Goal: Find specific page/section: Find specific page/section

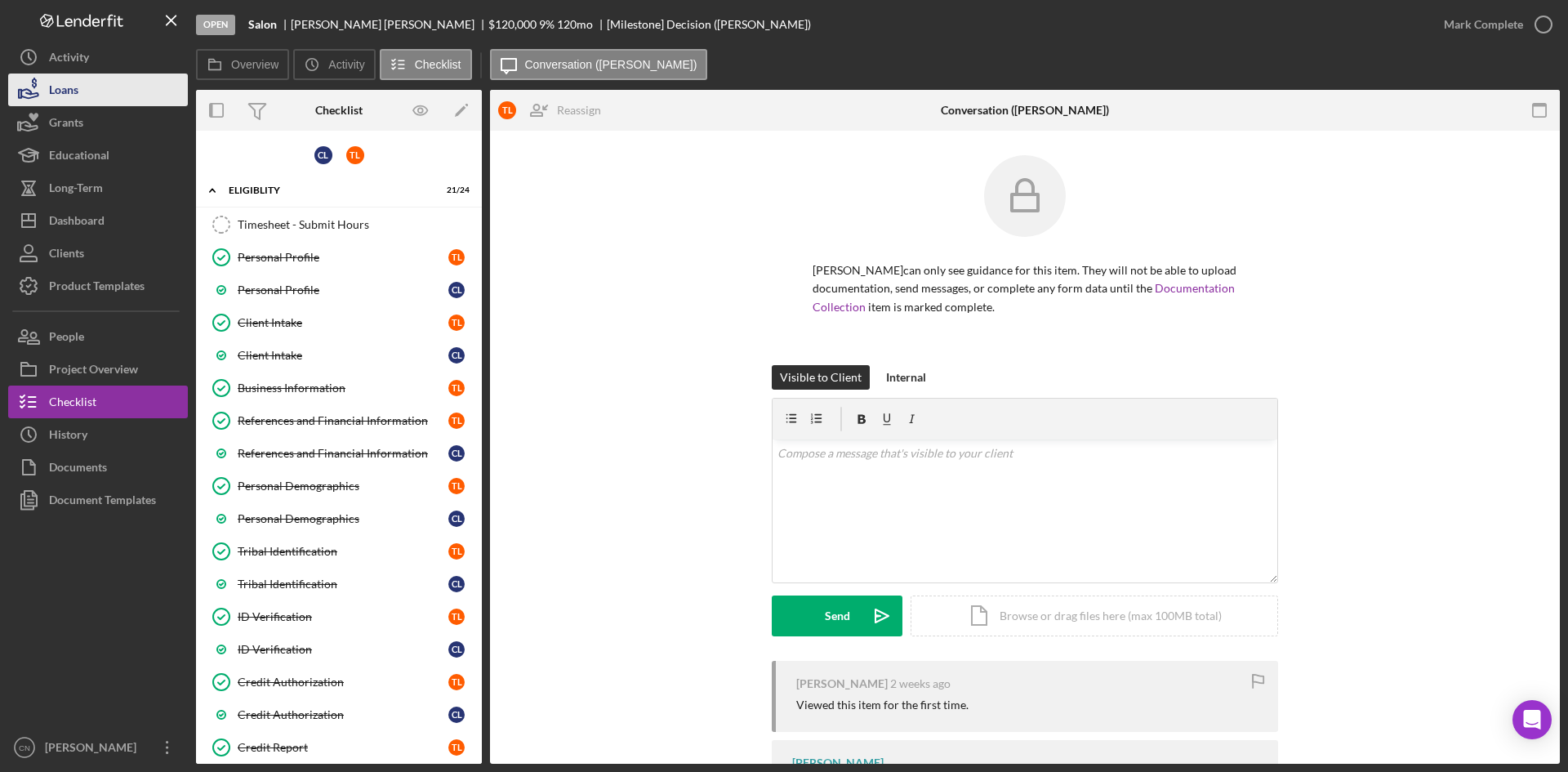
scroll to position [1162, 0]
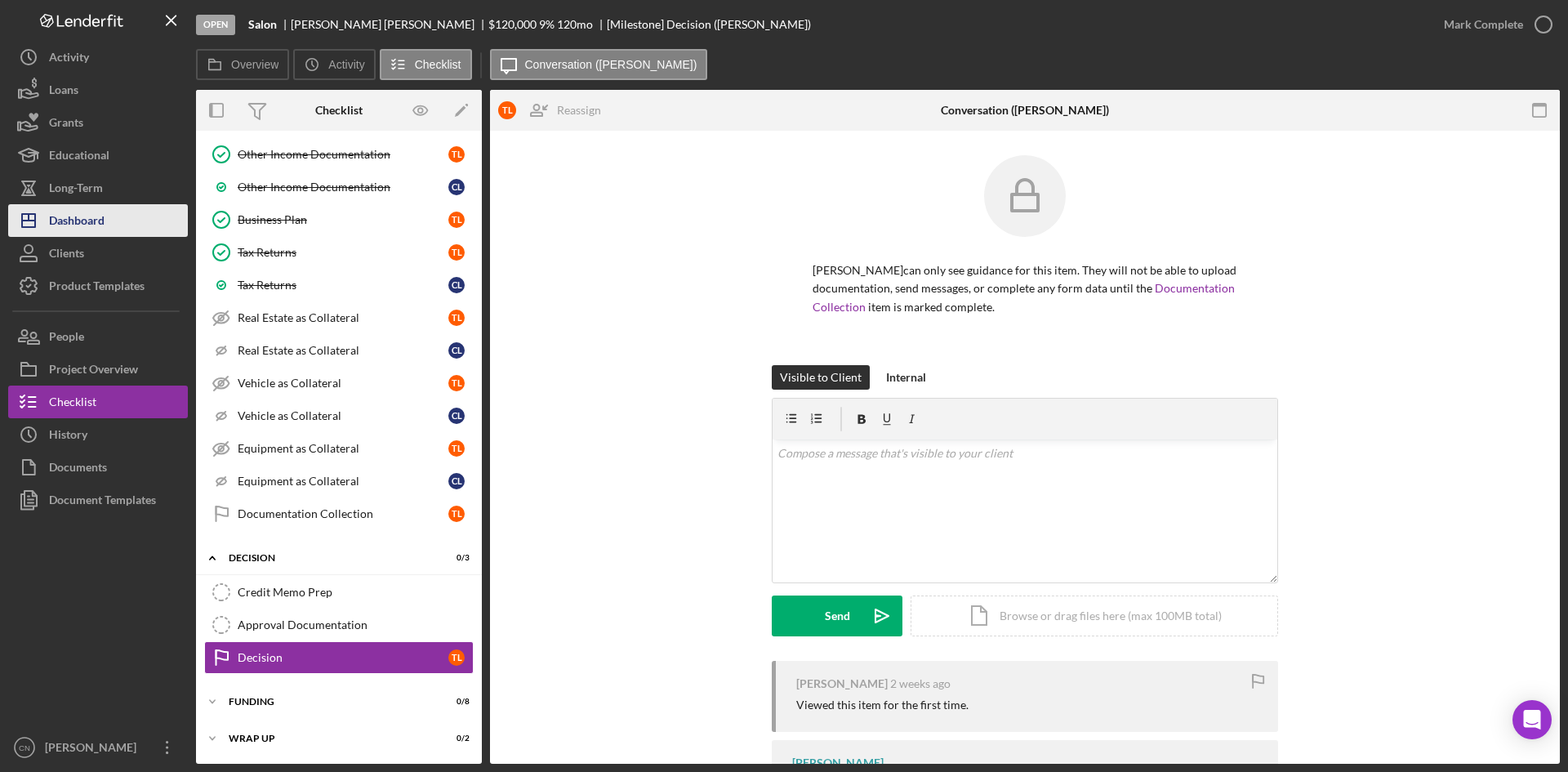
click at [49, 226] on div "Dashboard" at bounding box center [76, 222] width 56 height 36
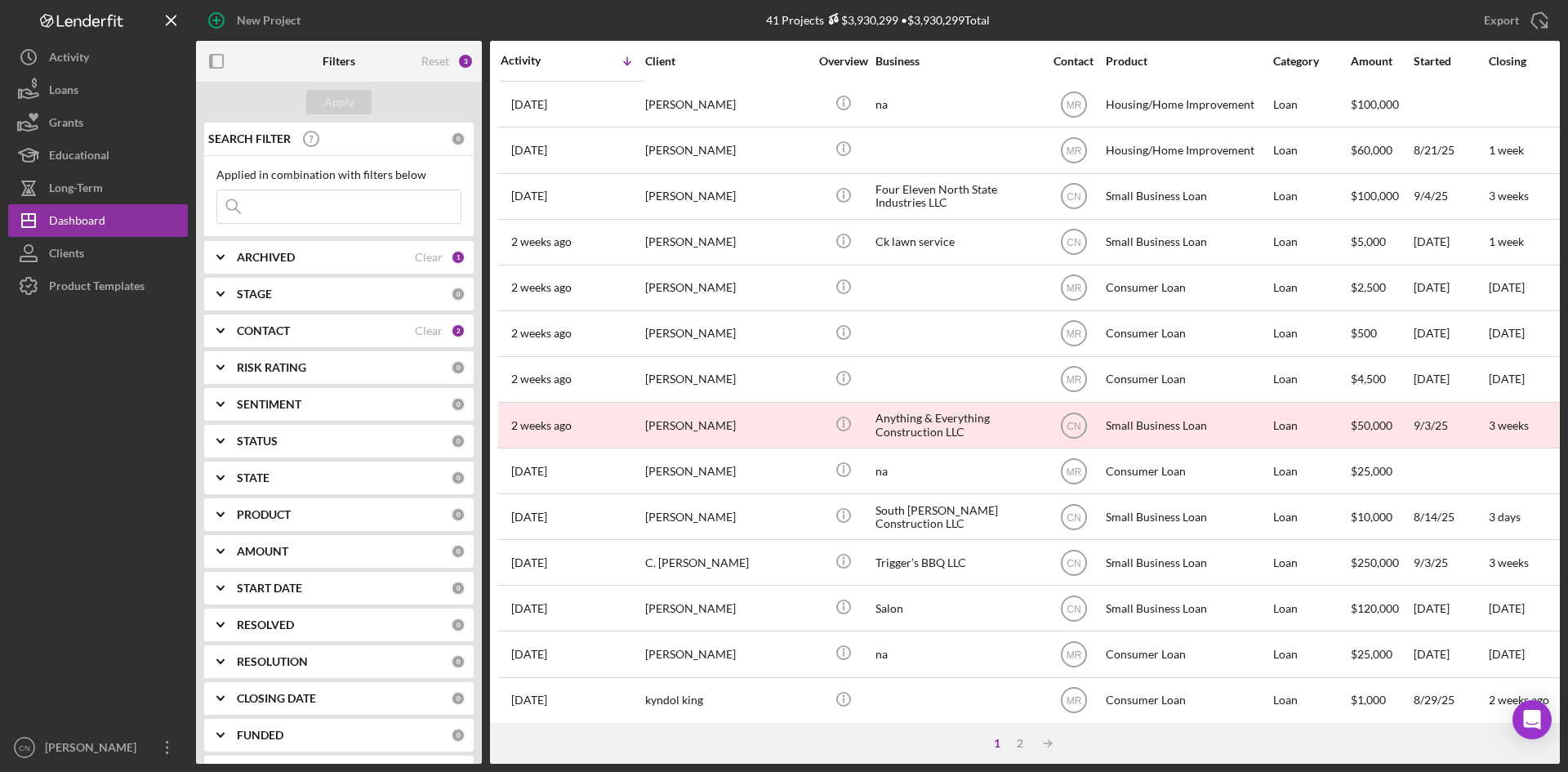
scroll to position [525, 0]
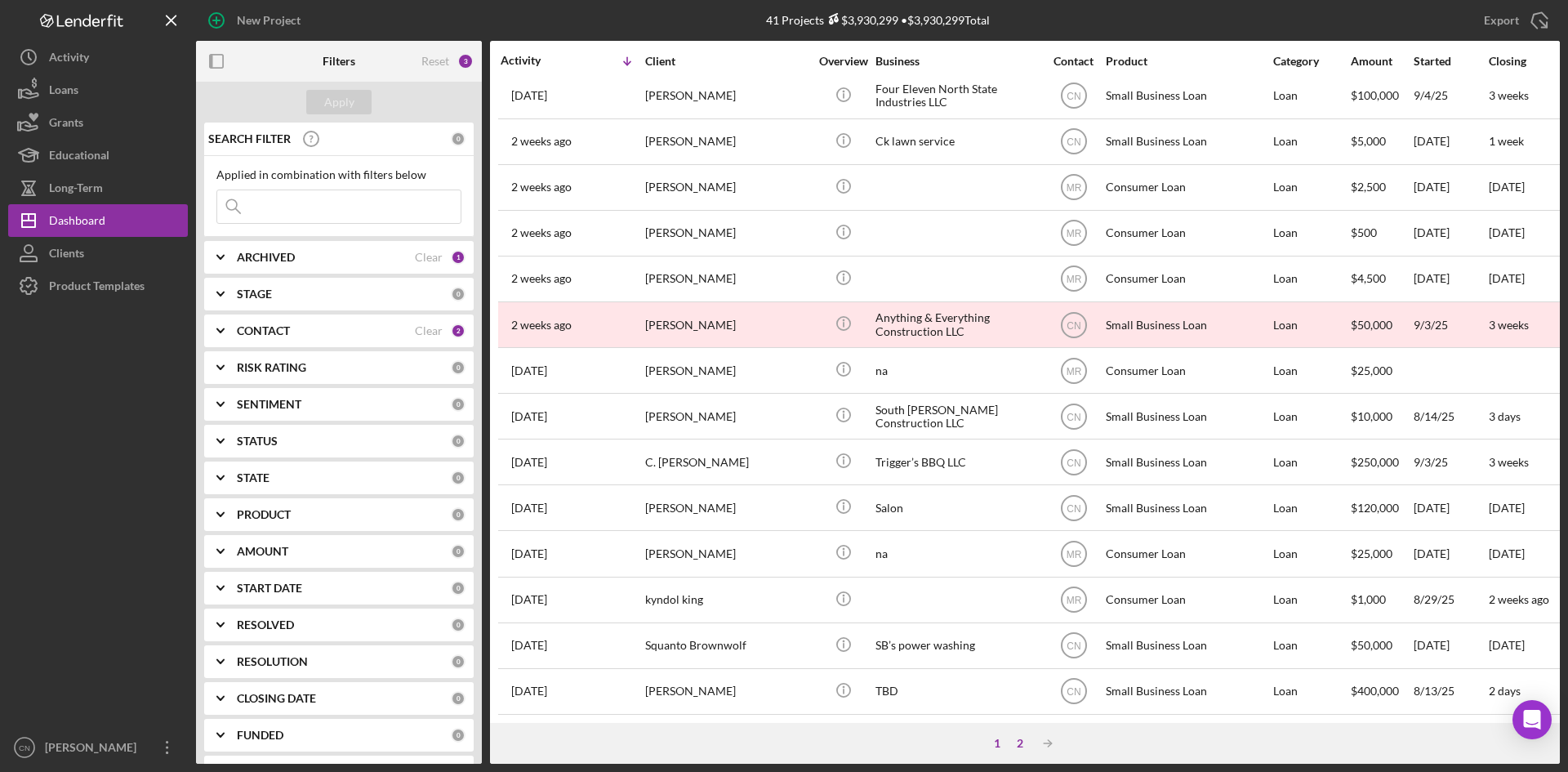
click at [1017, 740] on div "2" at bounding box center [1021, 744] width 23 height 13
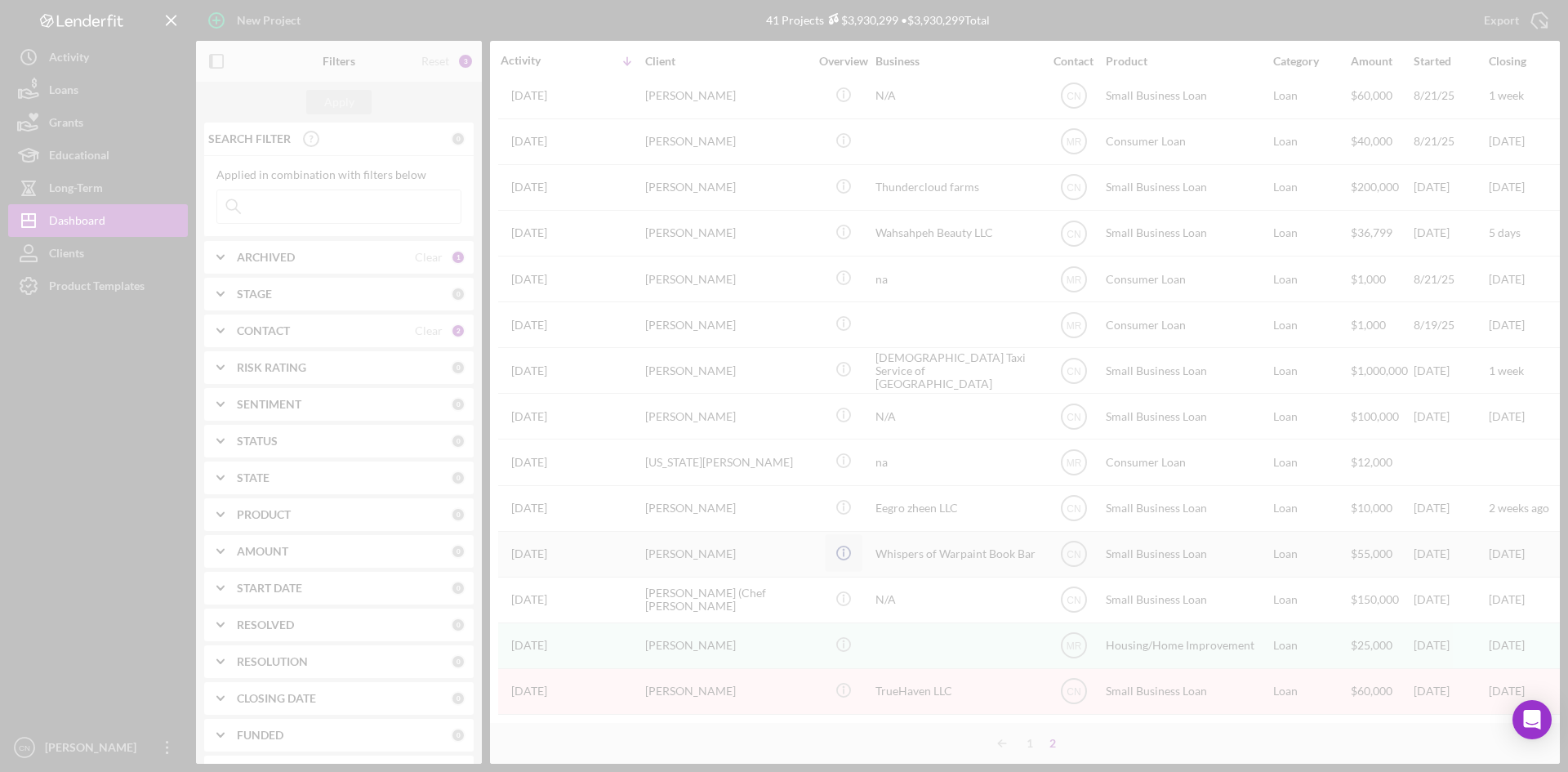
scroll to position [113, 0]
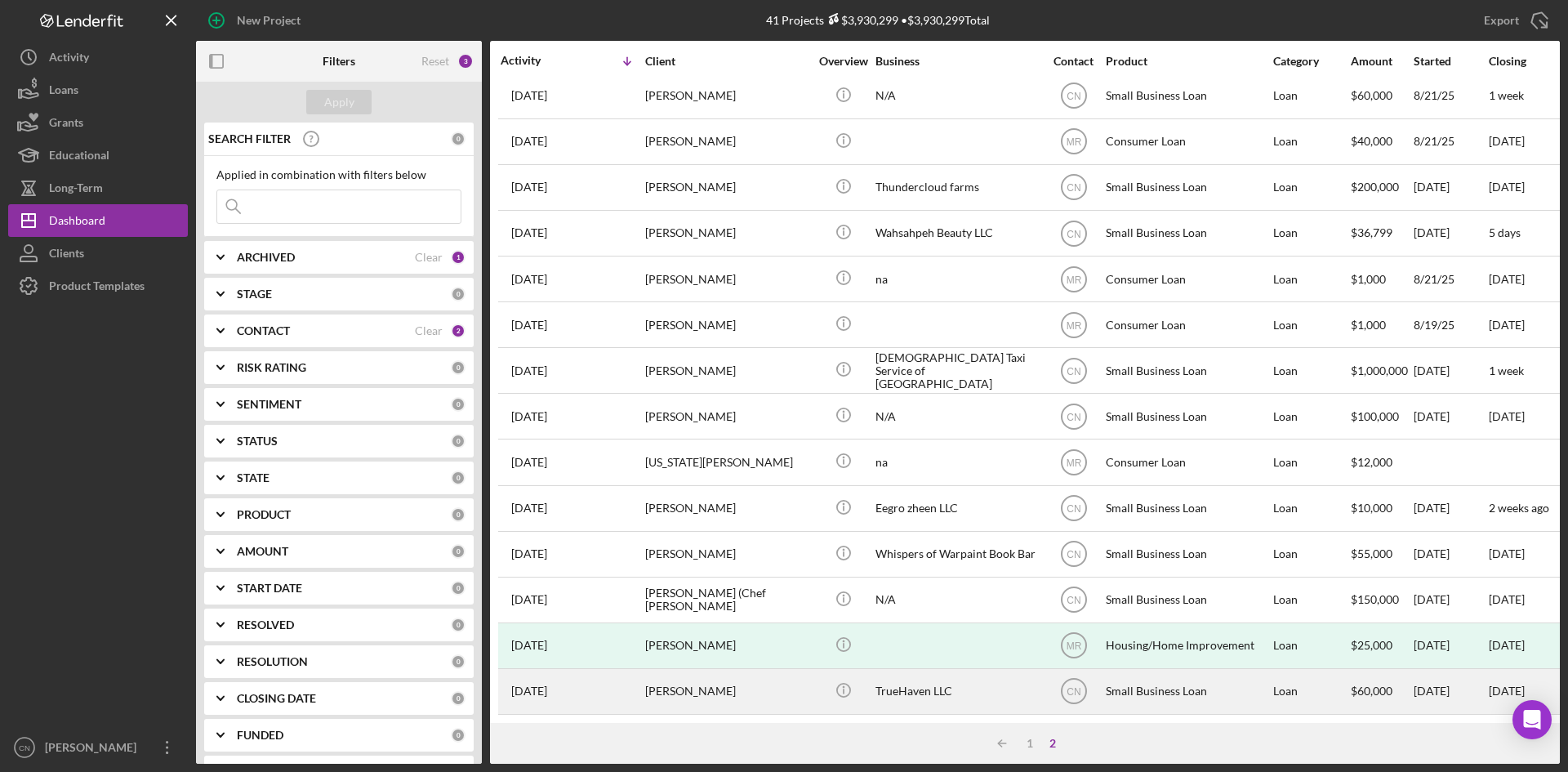
click at [690, 682] on div "[PERSON_NAME]" at bounding box center [726, 692] width 163 height 43
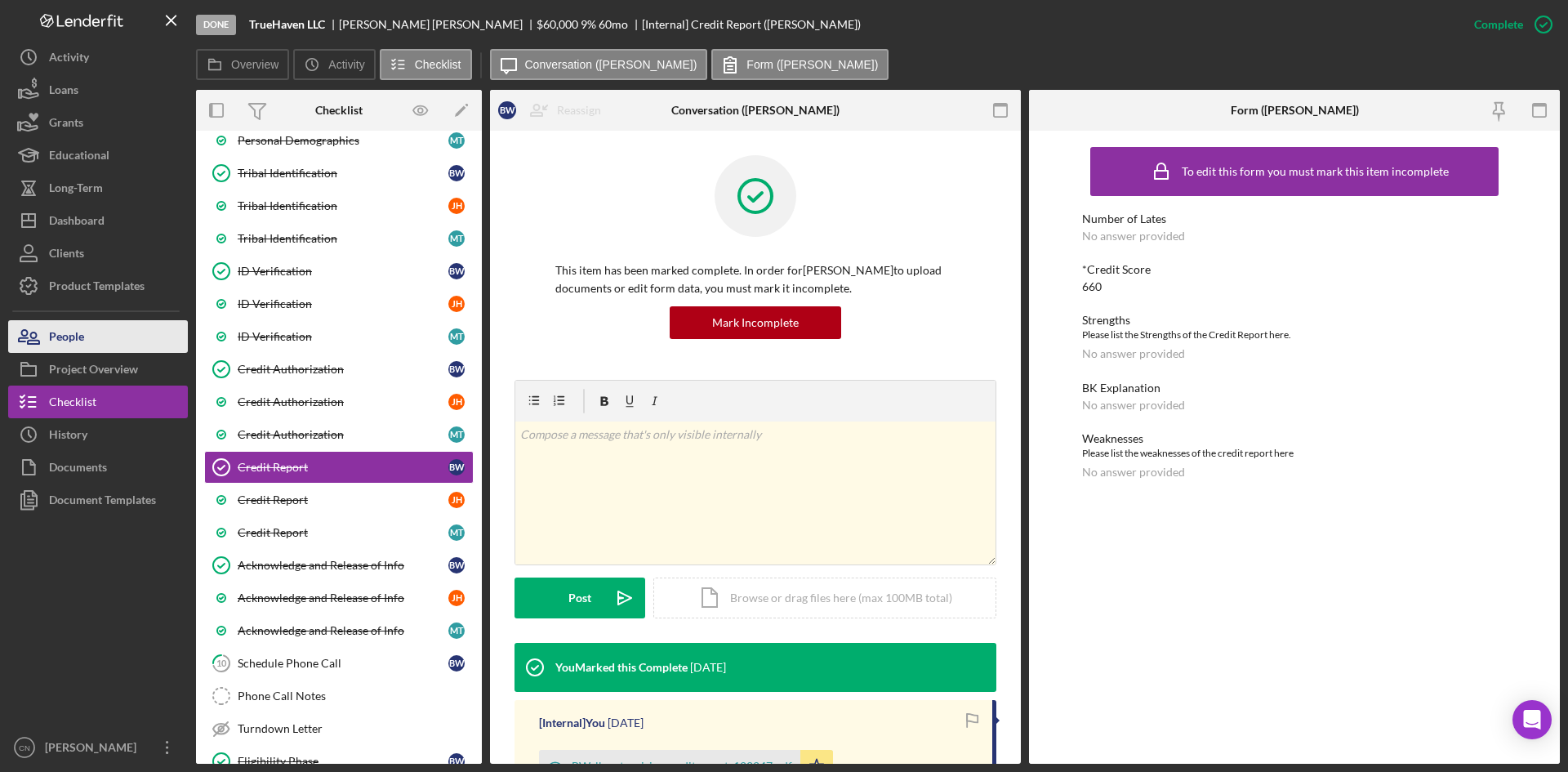
scroll to position [528, 0]
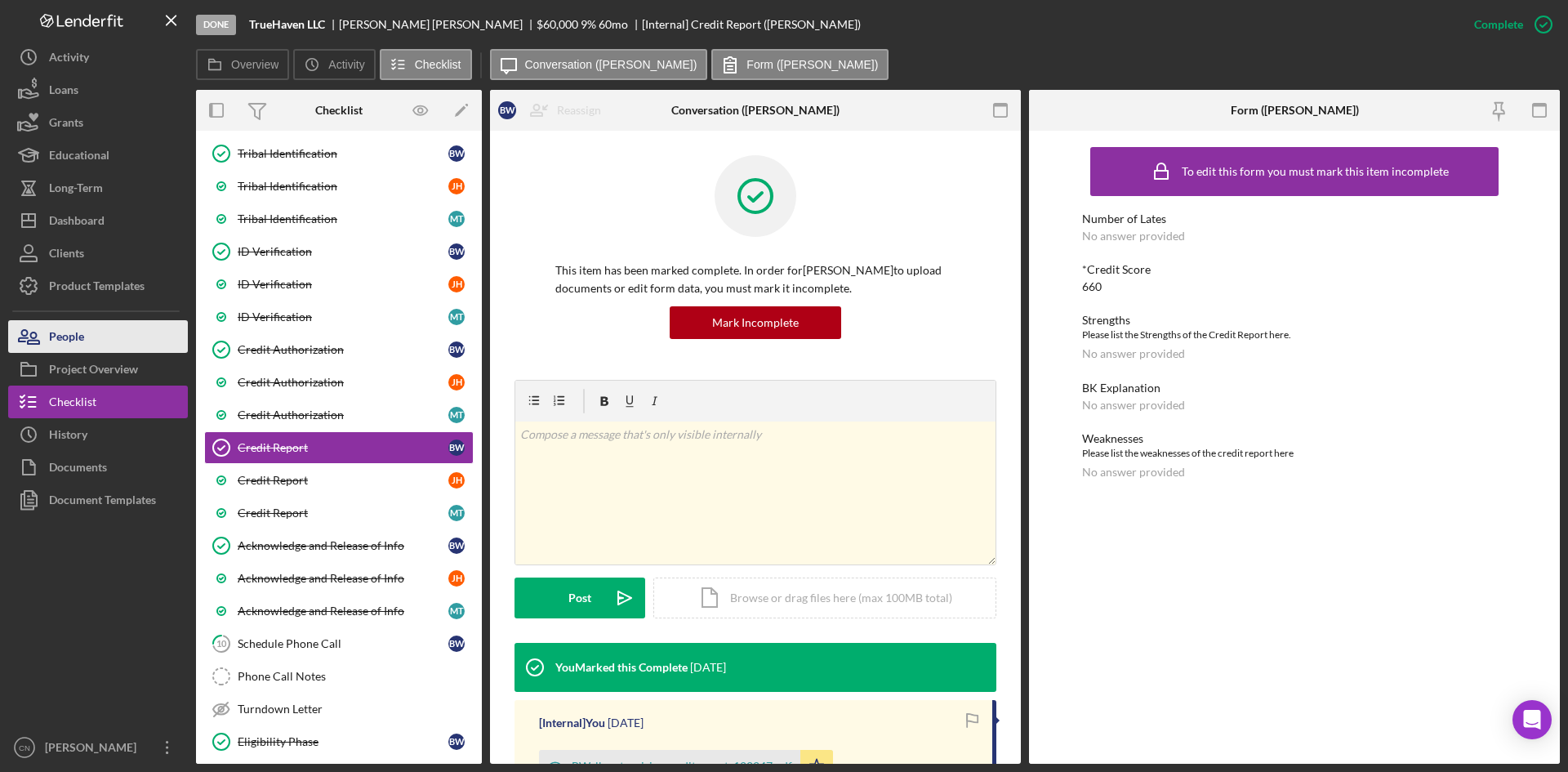
click at [77, 336] on div "People" at bounding box center [66, 338] width 35 height 36
